Goal: Information Seeking & Learning: Learn about a topic

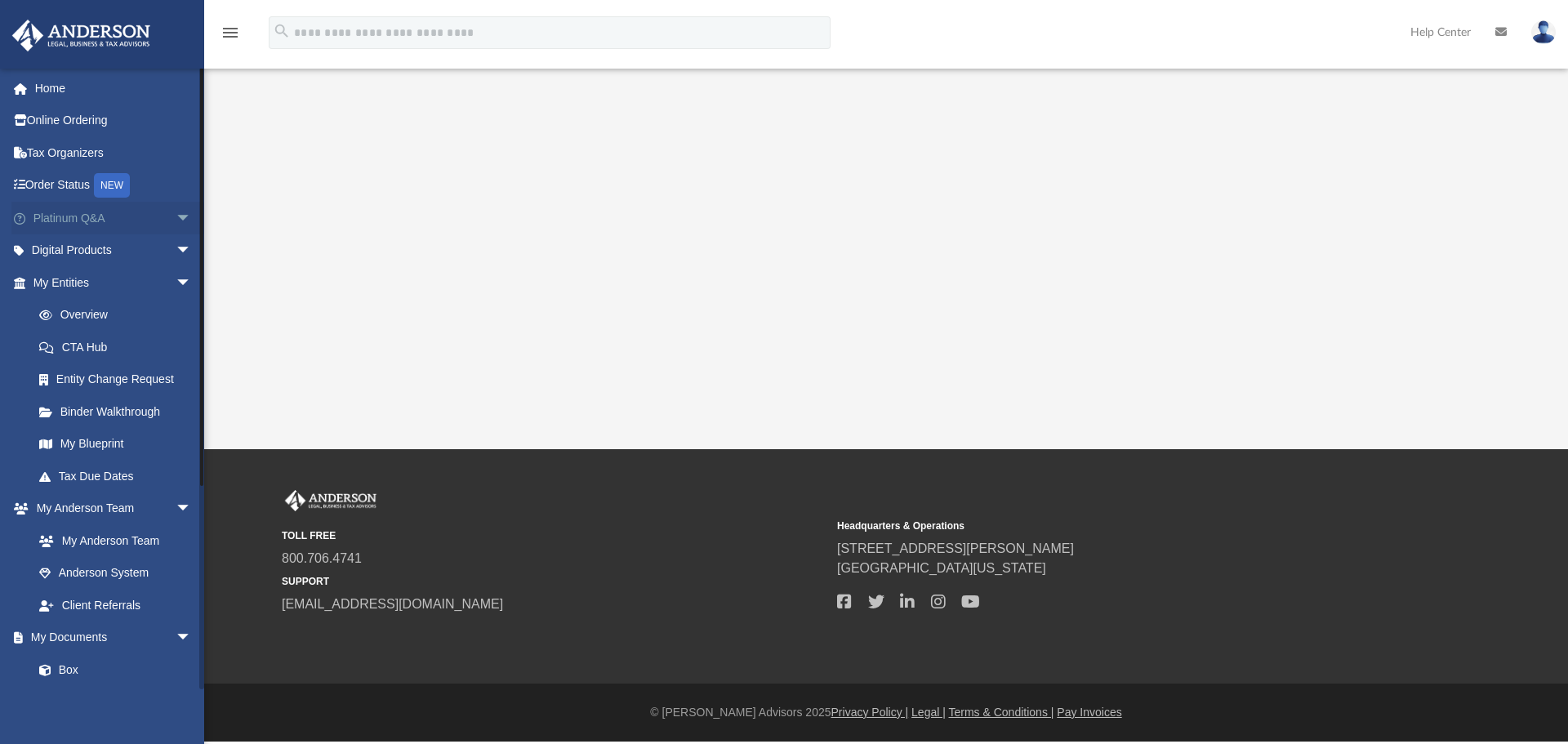
click at [175, 215] on span "arrow_drop_down" at bounding box center [191, 218] width 33 height 33
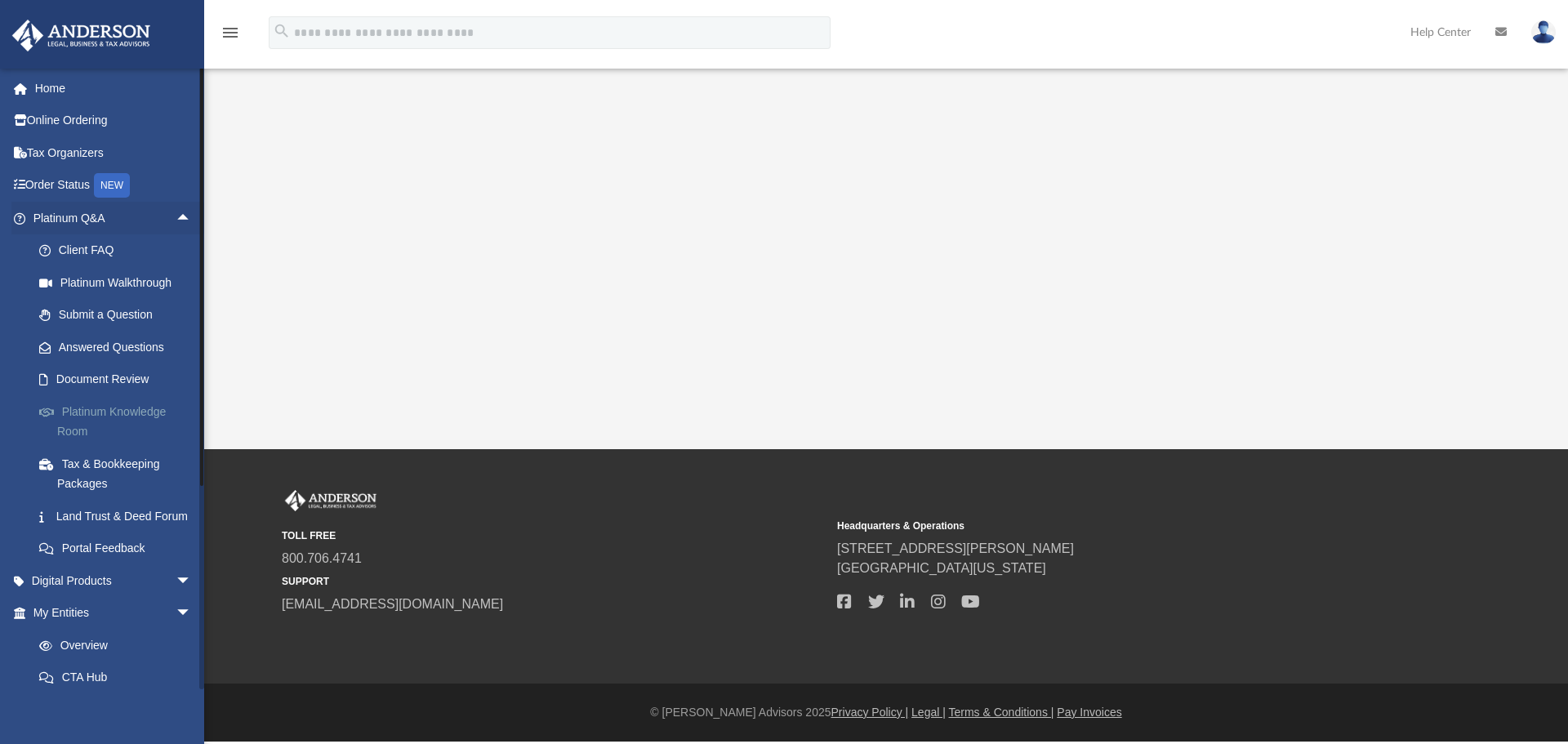
click at [85, 414] on link "Platinum Knowledge Room" at bounding box center [120, 421] width 194 height 52
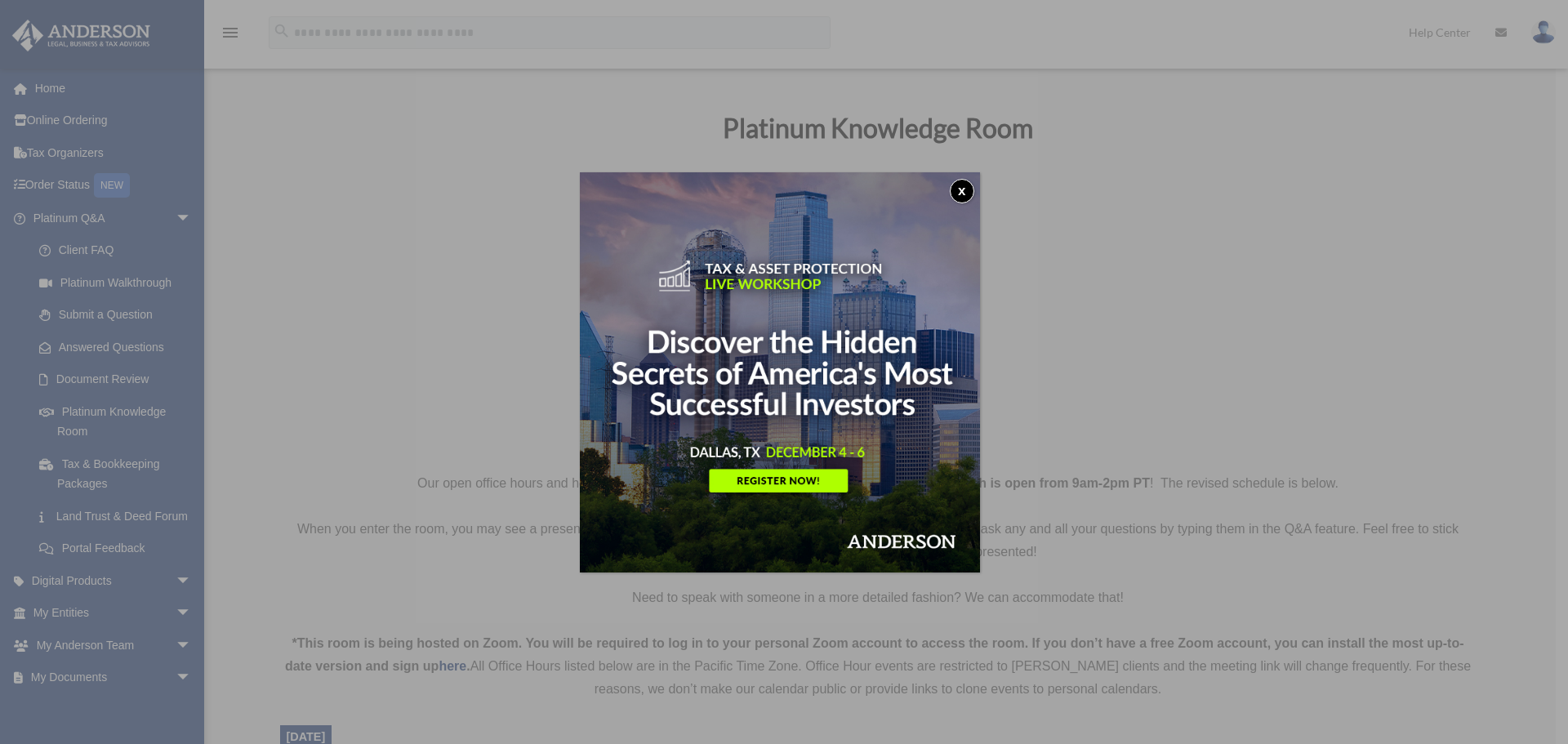
click at [972, 187] on button "x" at bounding box center [962, 191] width 25 height 25
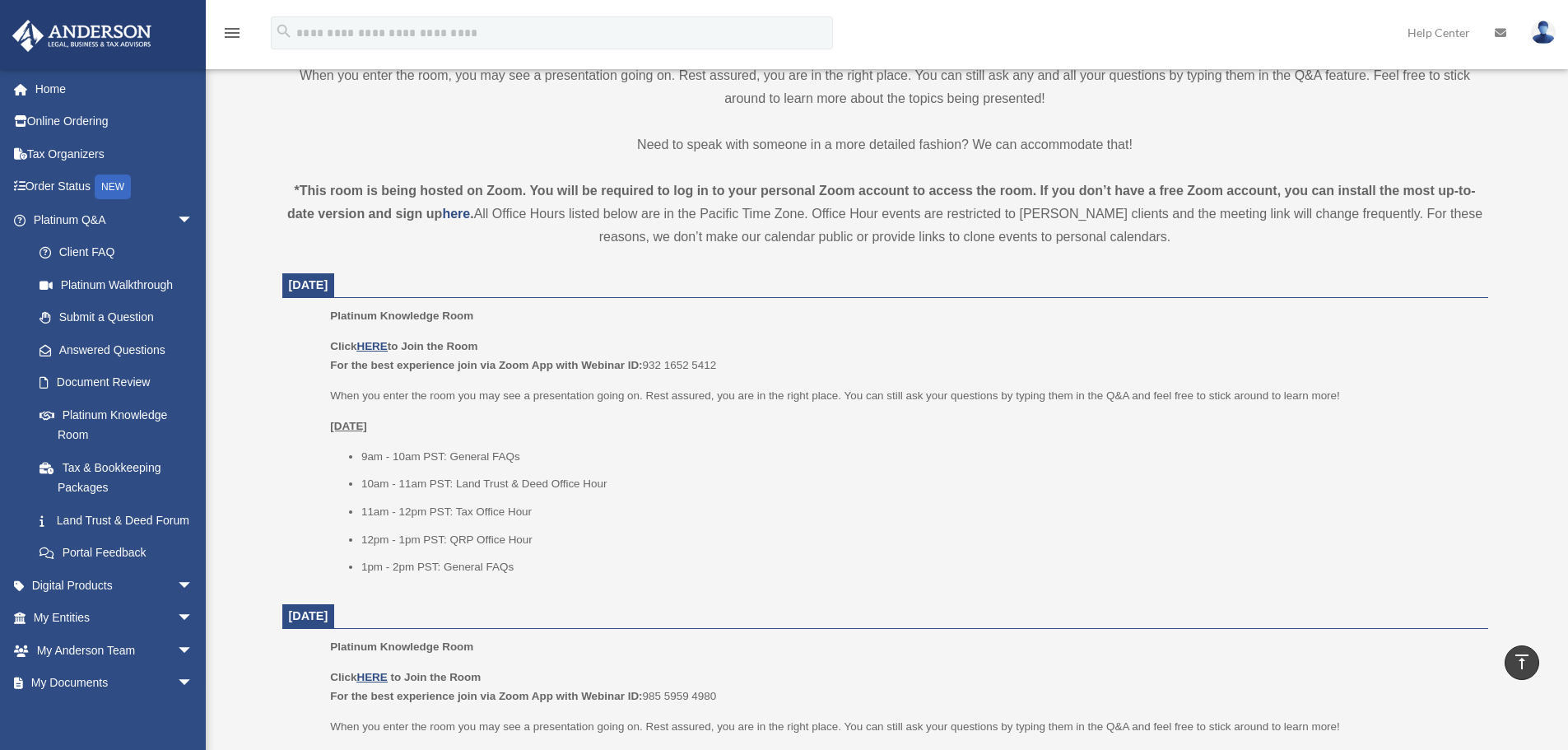
scroll to position [493, 0]
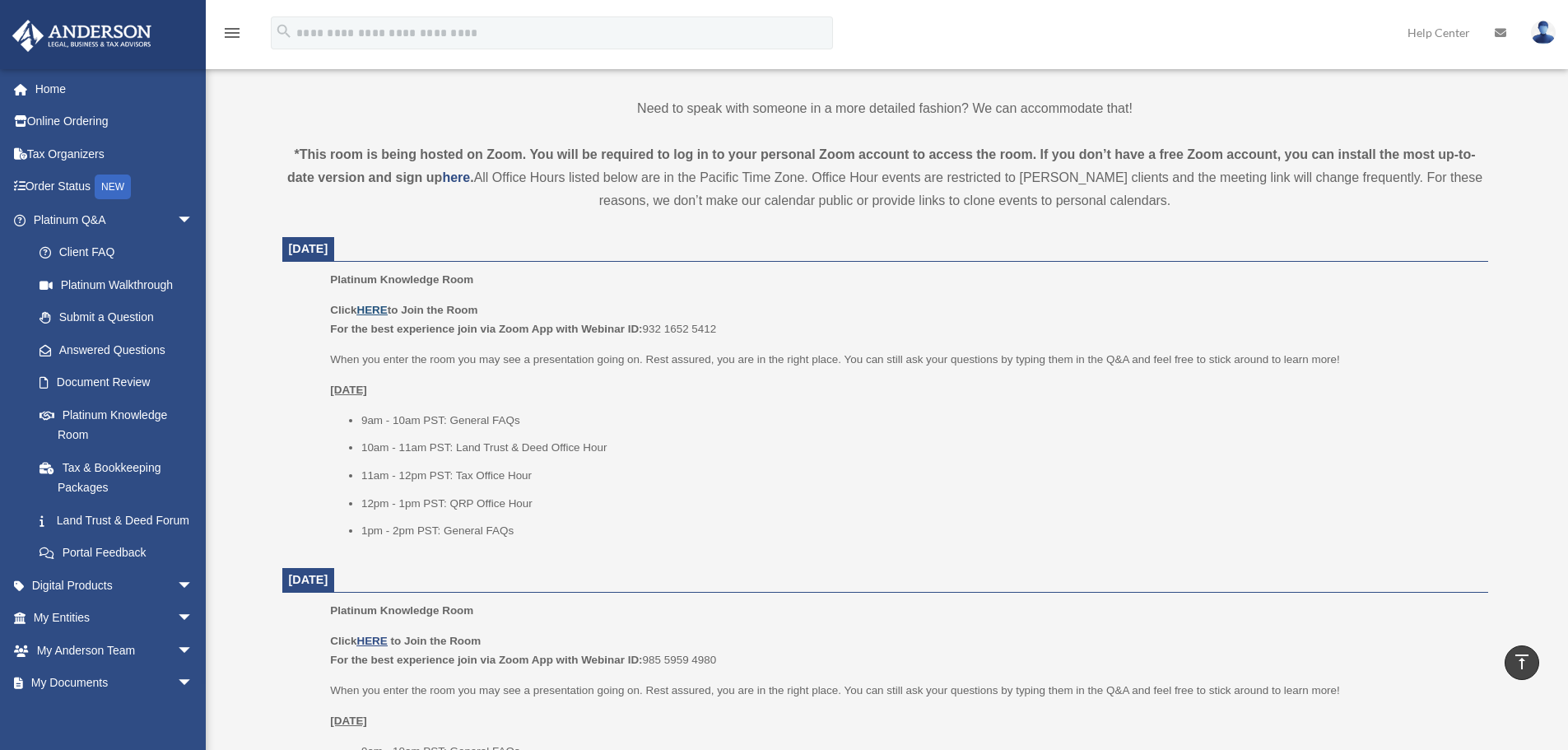
click at [375, 309] on u "HERE" at bounding box center [371, 310] width 30 height 12
